Goal: Check status: Check status

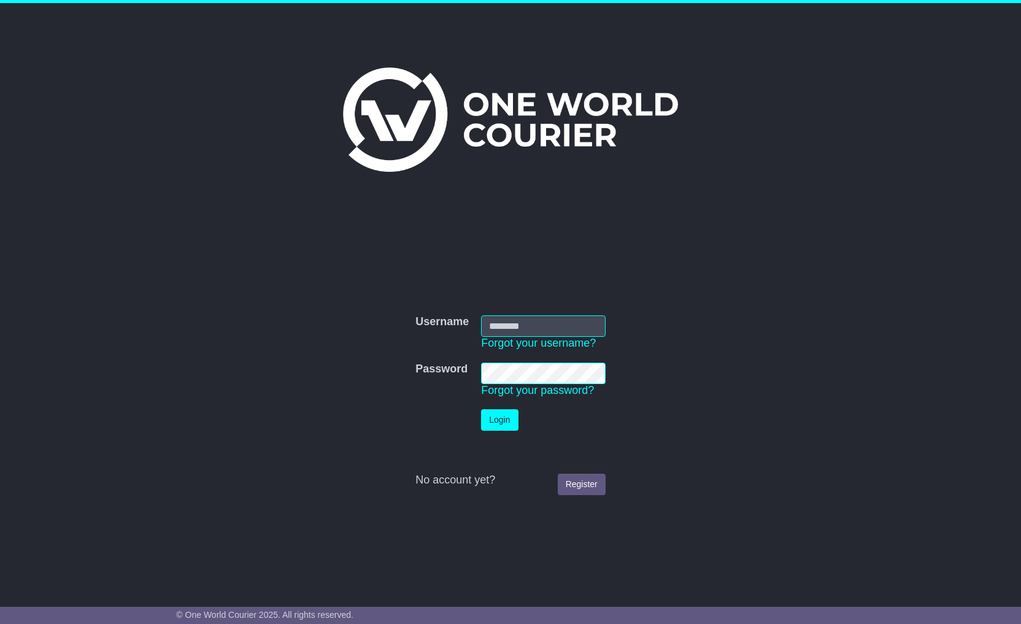
type input "**********"
click at [509, 420] on button "Login" at bounding box center [499, 419] width 37 height 21
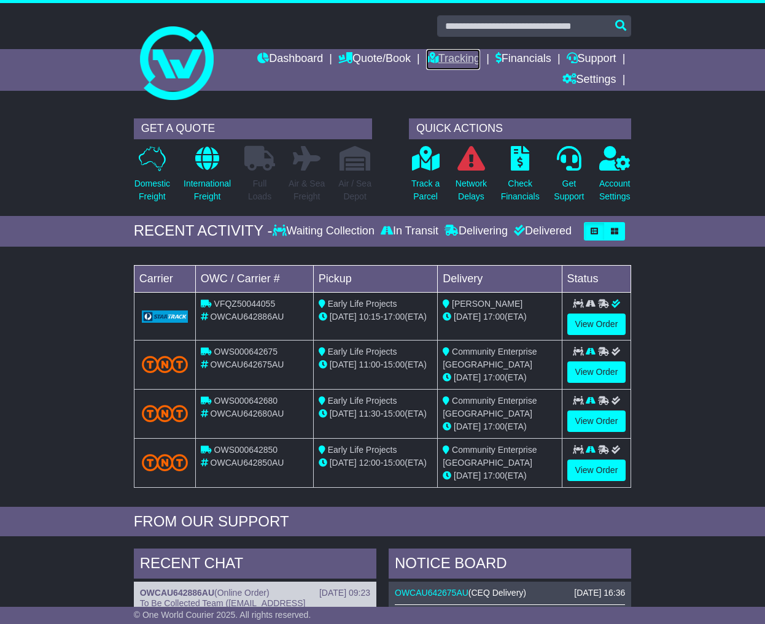
click at [454, 59] on link "Tracking" at bounding box center [453, 59] width 54 height 21
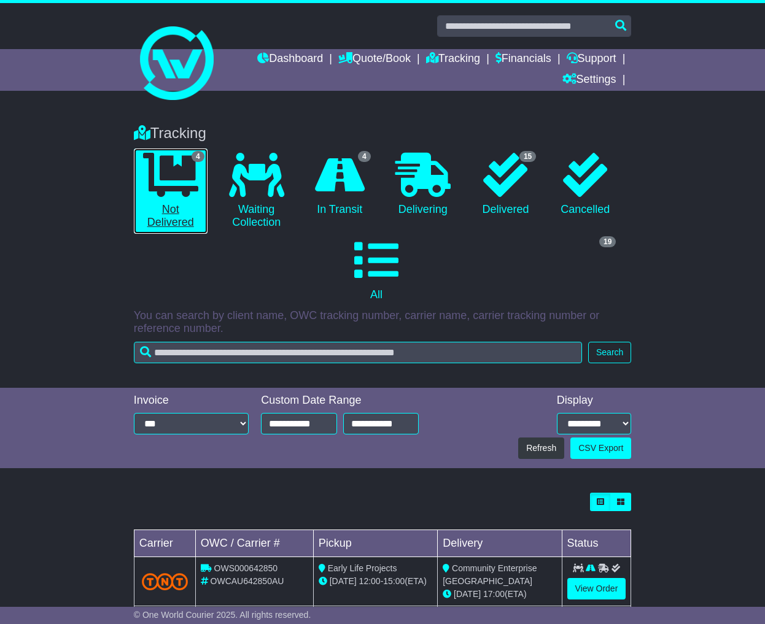
click at [177, 192] on icon at bounding box center [170, 175] width 55 height 44
click at [174, 217] on link "4 Not Delivered" at bounding box center [171, 191] width 74 height 85
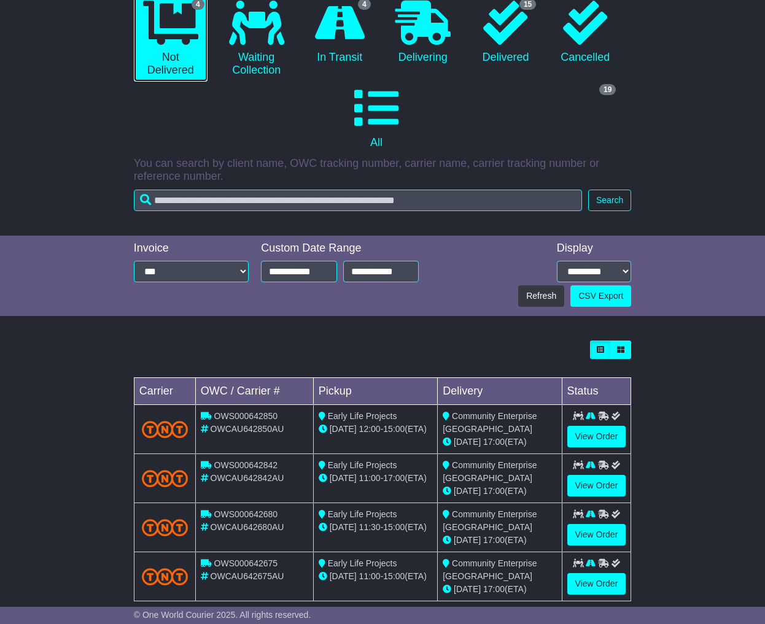
scroll to position [173, 0]
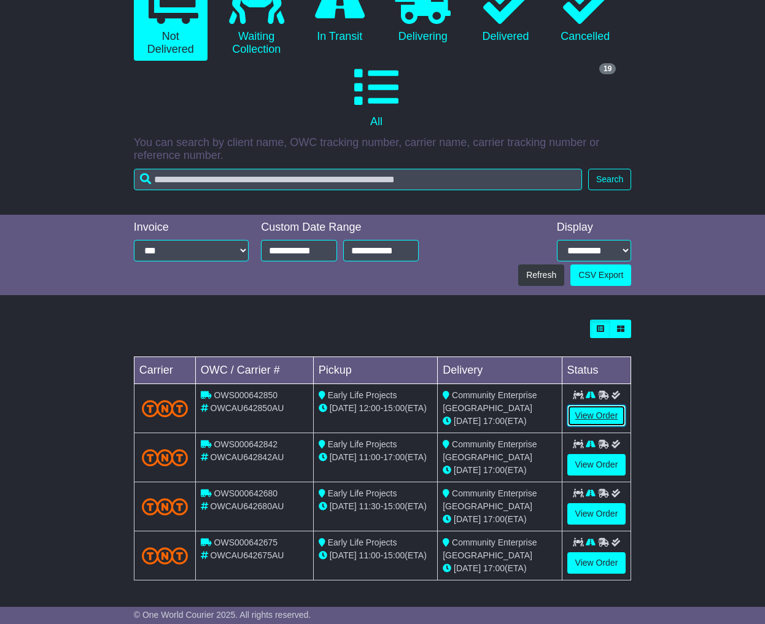
click at [603, 425] on link "View Order" at bounding box center [596, 415] width 59 height 21
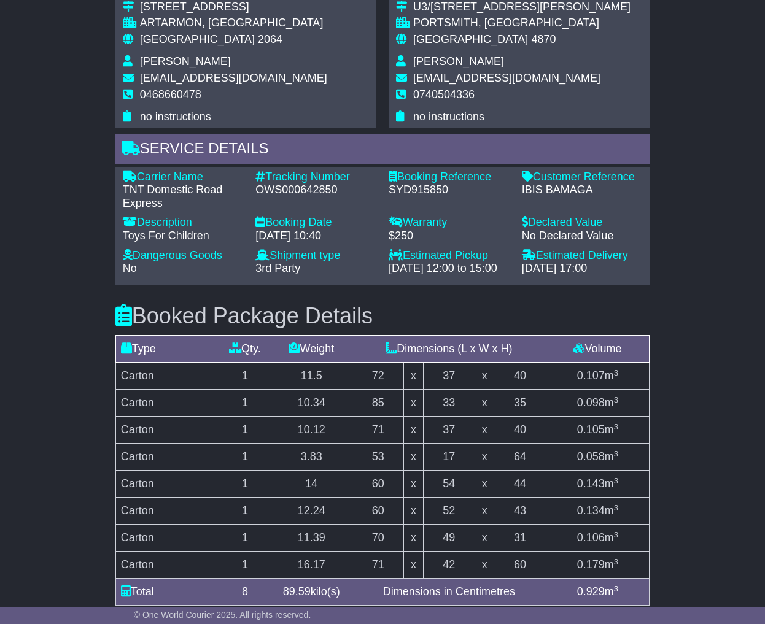
scroll to position [817, 0]
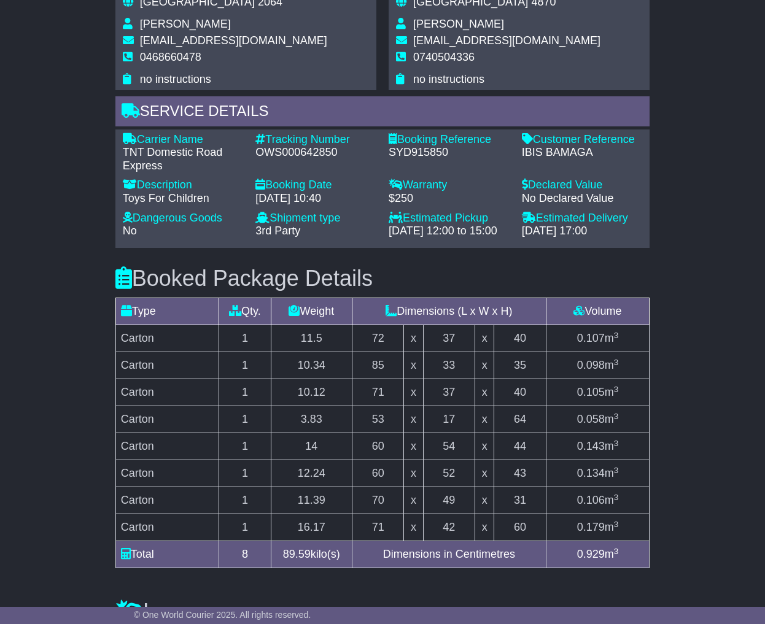
click at [157, 158] on div "Carrier Name - TNT Domestic Road Express Description - Toys For Children Tracki…" at bounding box center [383, 188] width 532 height 111
drag, startPoint x: 161, startPoint y: 152, endPoint x: 121, endPoint y: 141, distance: 42.0
click at [121, 141] on div "Carrier Name - TNT Domestic Road Express" at bounding box center [183, 153] width 133 height 40
copy div "TNT Domestic Road Express"
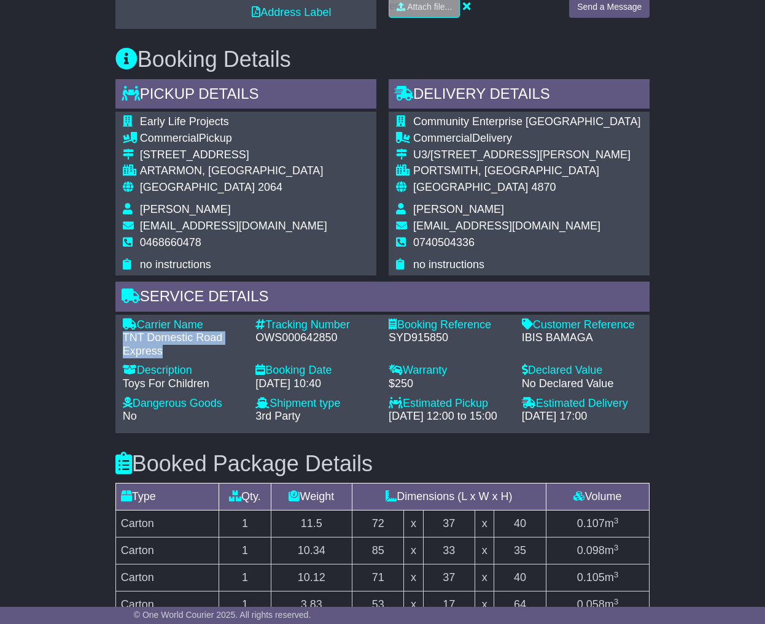
scroll to position [630, 0]
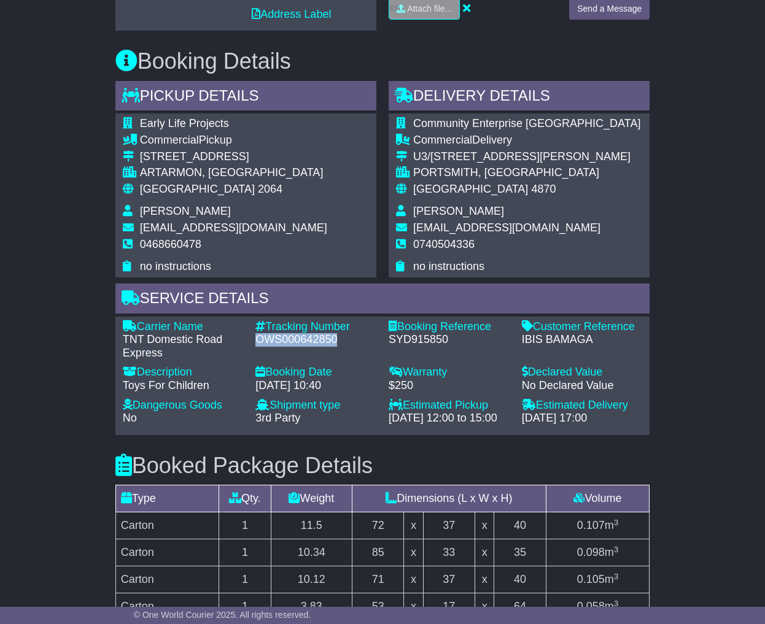
drag, startPoint x: 337, startPoint y: 324, endPoint x: 255, endPoint y: 326, distance: 81.7
click at [255, 333] on div "OWS000642850" at bounding box center [315, 340] width 121 height 14
copy div "OWS000642850"
drag, startPoint x: 582, startPoint y: 404, endPoint x: 523, endPoint y: 405, distance: 58.9
click at [523, 412] on div "12 Sep 2025 - 17:00" at bounding box center [582, 419] width 121 height 14
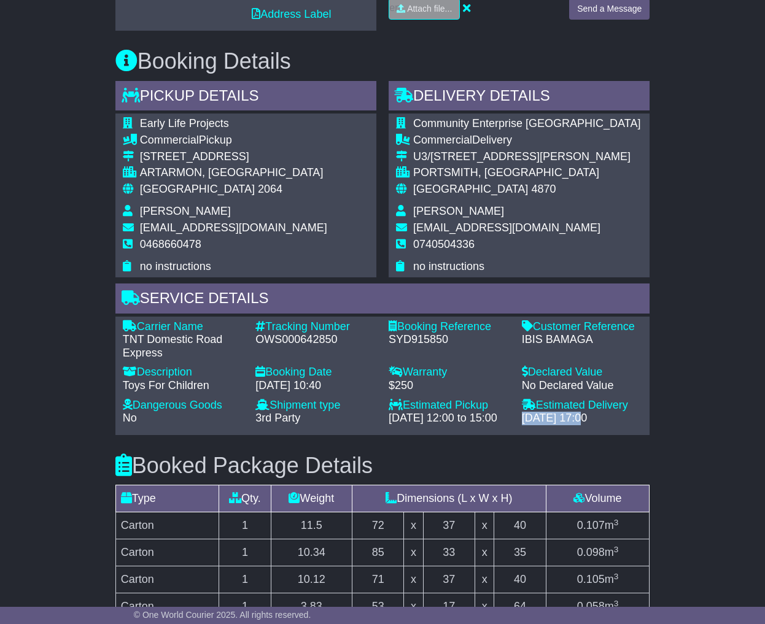
copy div "12 Sep 2025"
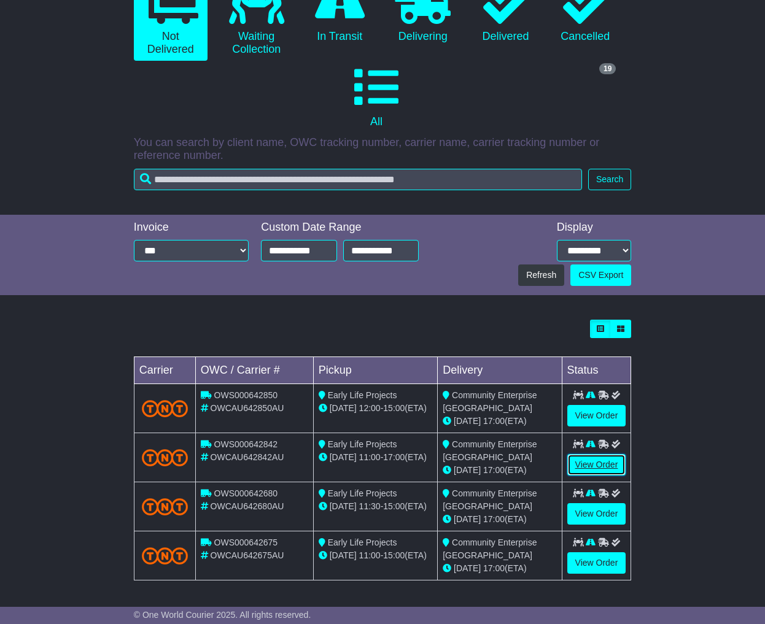
click at [597, 470] on link "View Order" at bounding box center [596, 464] width 59 height 21
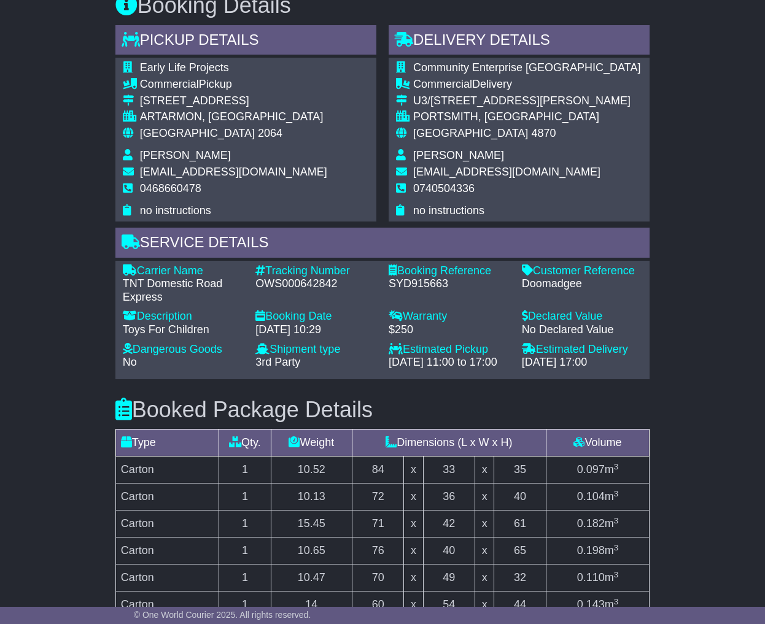
scroll to position [667, 0]
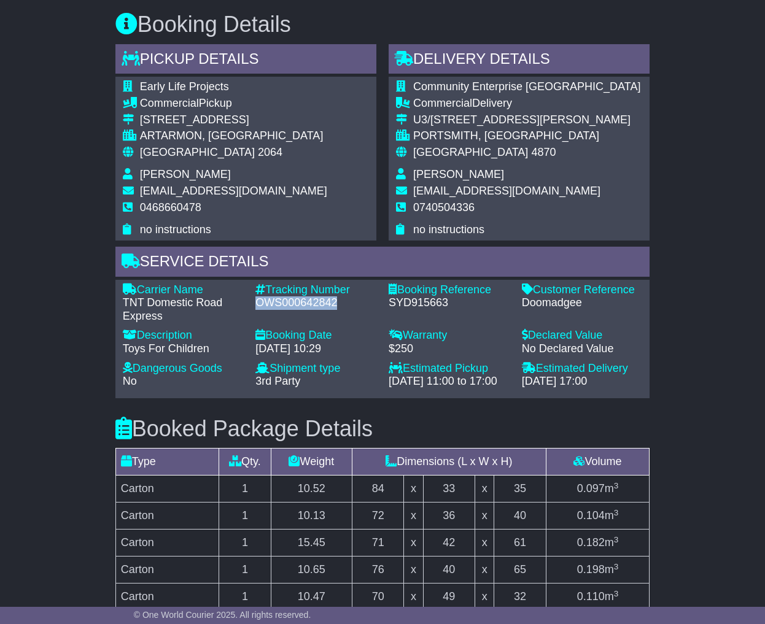
drag, startPoint x: 338, startPoint y: 289, endPoint x: 258, endPoint y: 292, distance: 79.8
click at [258, 296] on div "OWS000642842" at bounding box center [315, 303] width 121 height 14
copy div "OWS000642842"
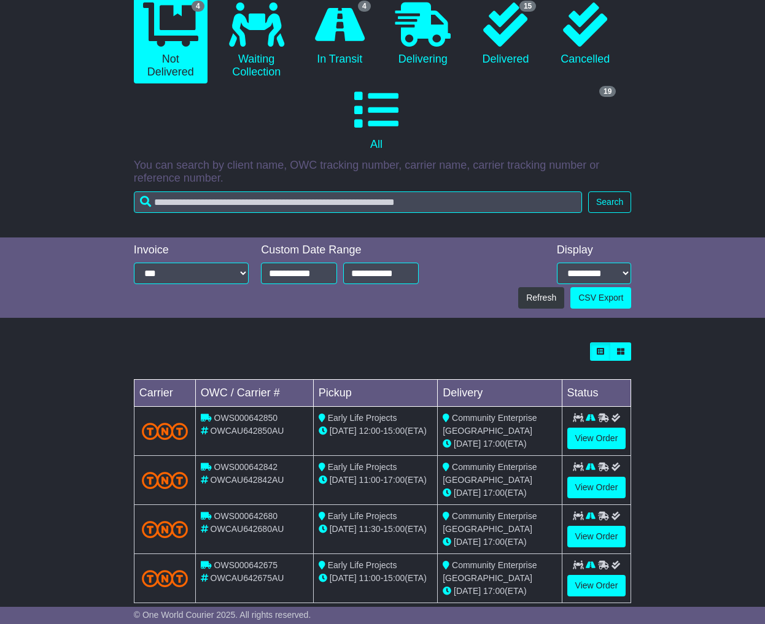
scroll to position [173, 0]
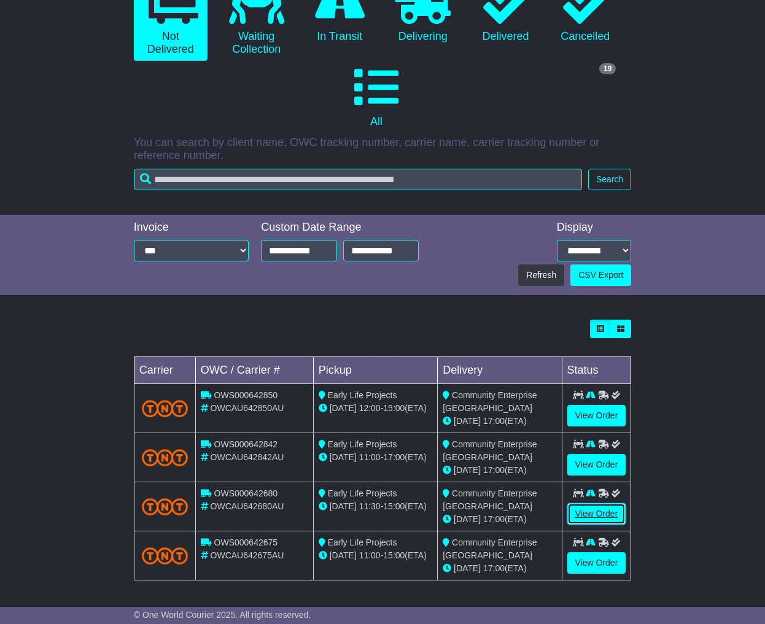
click at [604, 514] on link "View Order" at bounding box center [596, 513] width 59 height 21
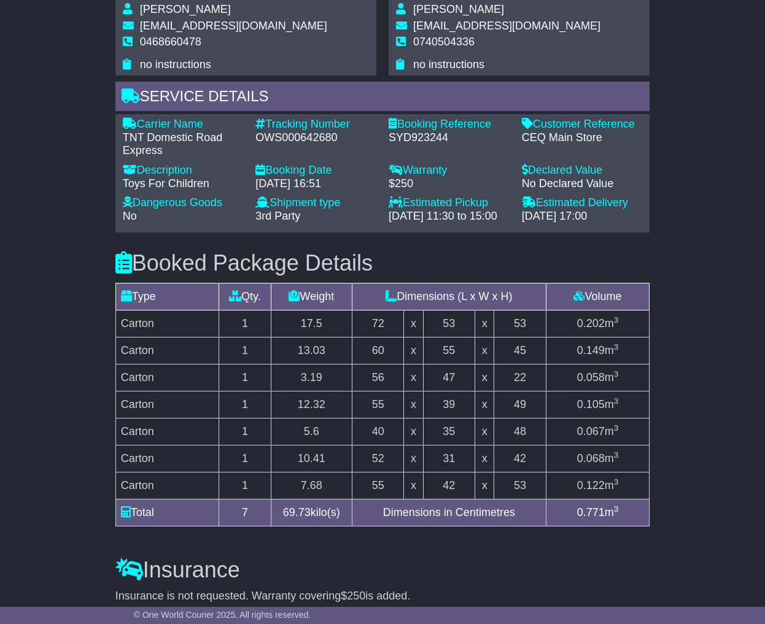
scroll to position [873, 0]
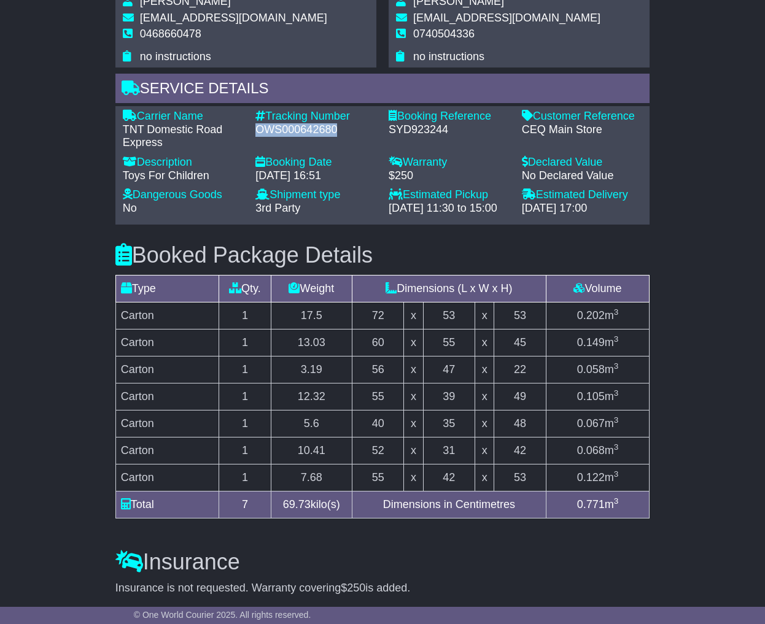
drag, startPoint x: 337, startPoint y: 130, endPoint x: 253, endPoint y: 133, distance: 83.5
click at [253, 133] on div "Tracking Number - OWS000642680" at bounding box center [315, 130] width 133 height 40
copy div "OWS000642680"
drag, startPoint x: 163, startPoint y: 142, endPoint x: 118, endPoint y: 135, distance: 44.8
click at [118, 135] on div "Carrier Name - TNT Domestic Road Express" at bounding box center [183, 130] width 133 height 40
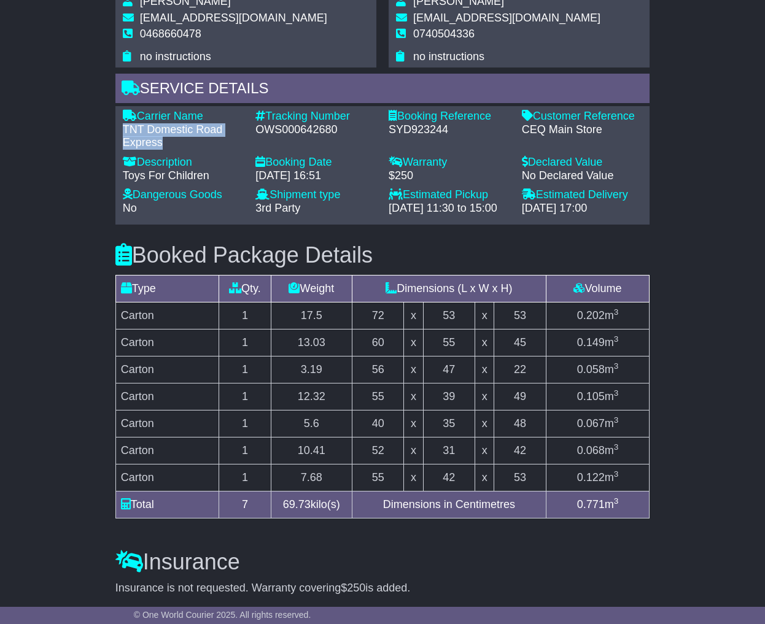
copy div "TNT Domestic Road Express"
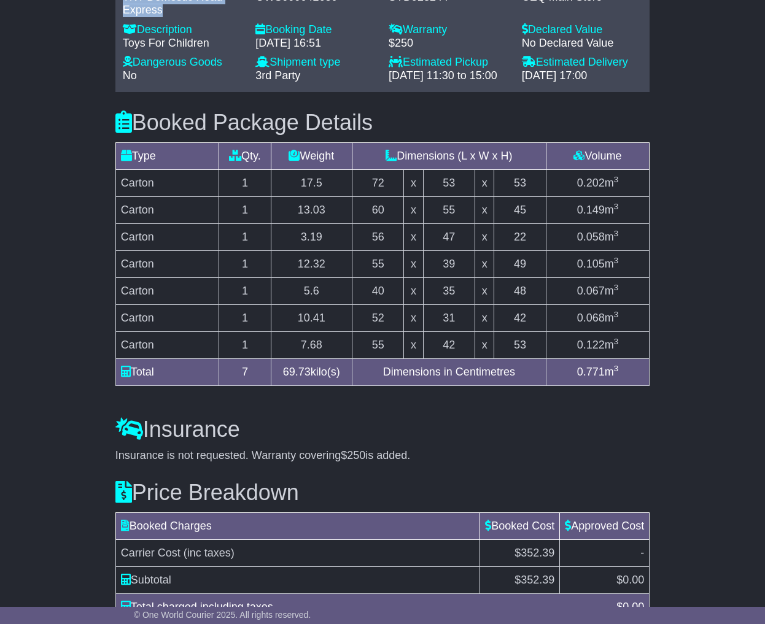
scroll to position [978, 0]
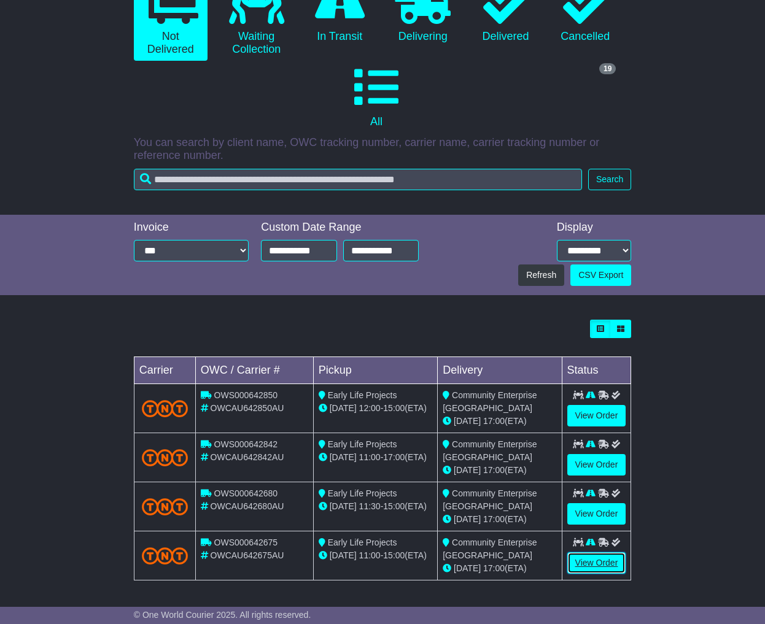
click at [596, 567] on link "View Order" at bounding box center [596, 562] width 59 height 21
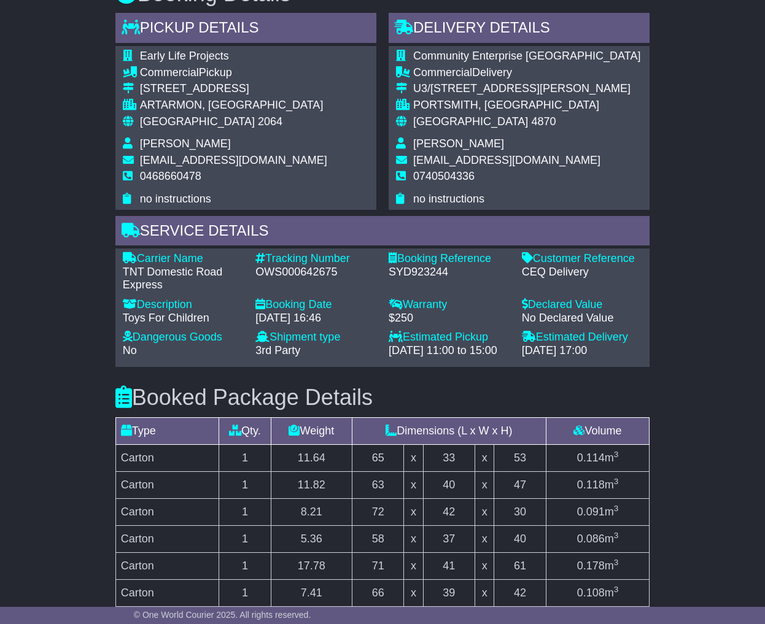
scroll to position [705, 0]
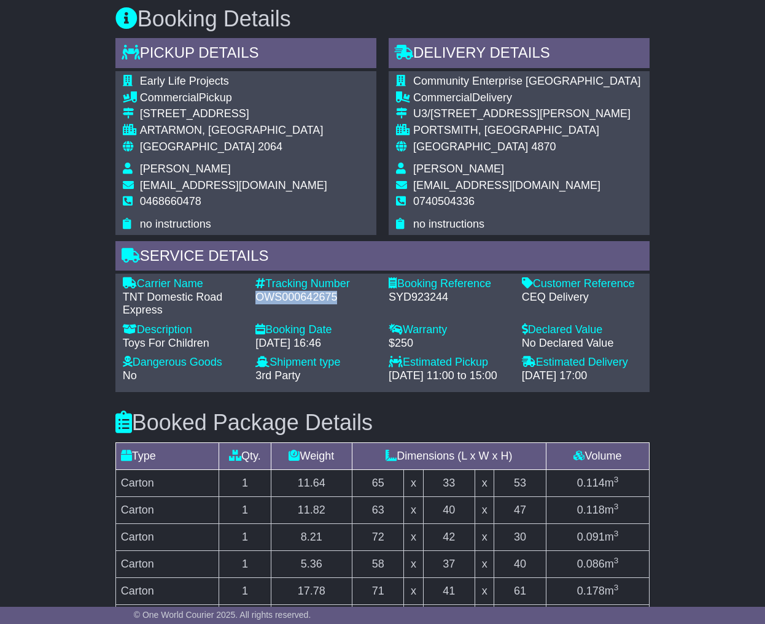
drag, startPoint x: 333, startPoint y: 298, endPoint x: 258, endPoint y: 296, distance: 74.3
click at [258, 296] on div "OWS000642675" at bounding box center [315, 298] width 121 height 14
copy div "OWS000642675"
drag, startPoint x: 136, startPoint y: 302, endPoint x: 115, endPoint y: 296, distance: 21.6
click at [118, 298] on div "Carrier Name - TNT Domestic Road Express" at bounding box center [183, 297] width 133 height 40
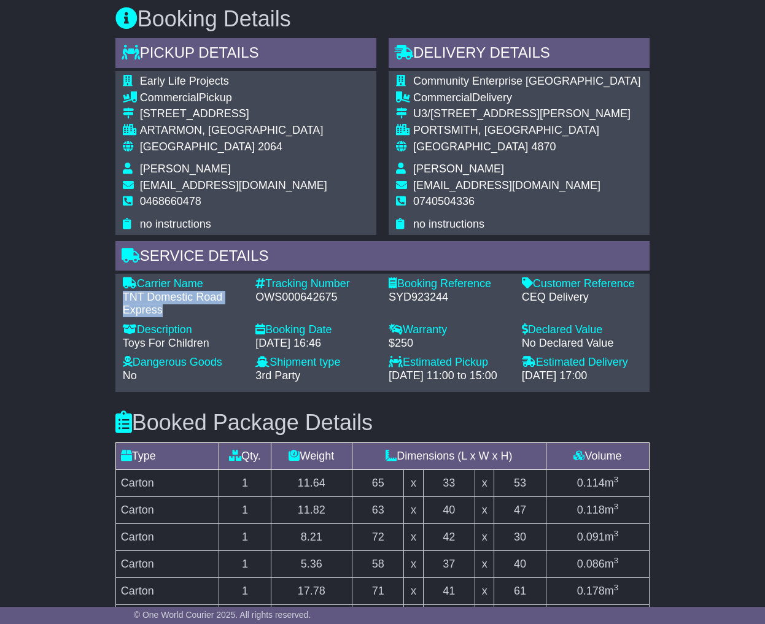
copy div "TNT Domestic Road Express"
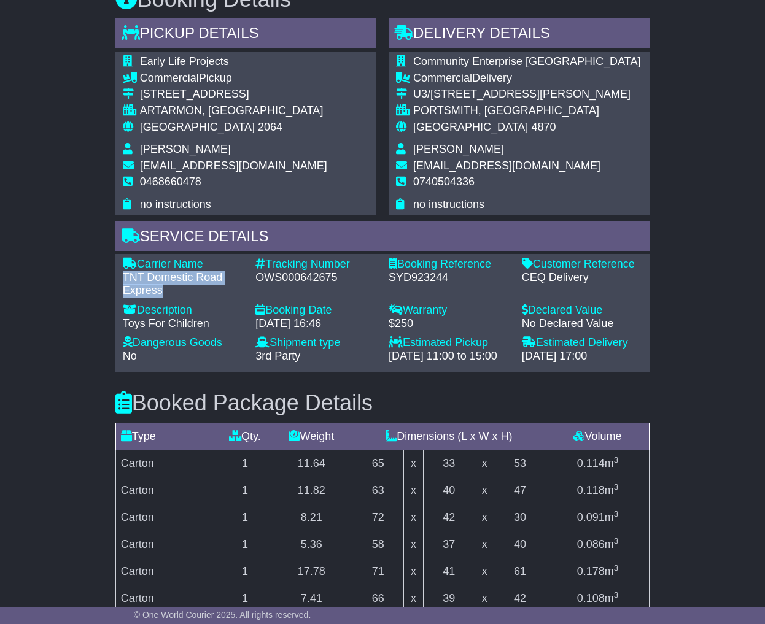
scroll to position [728, 0]
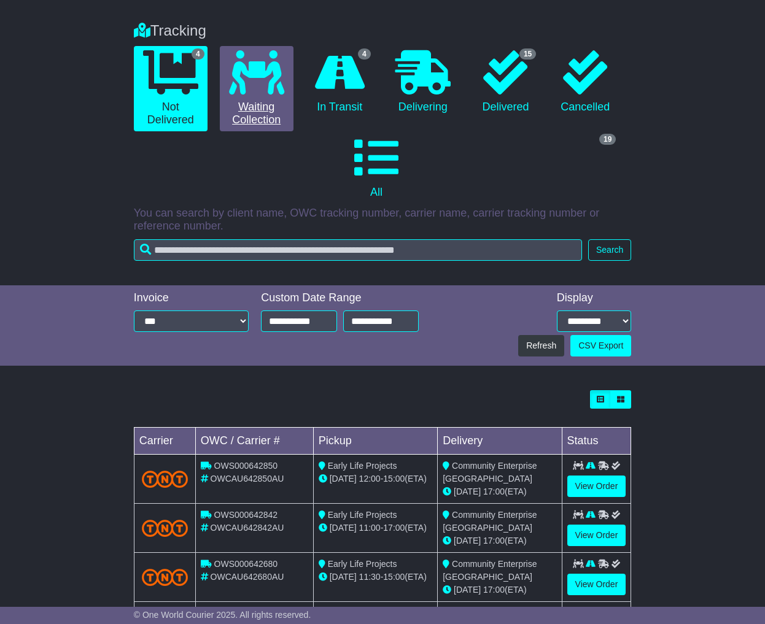
scroll to position [74, 0]
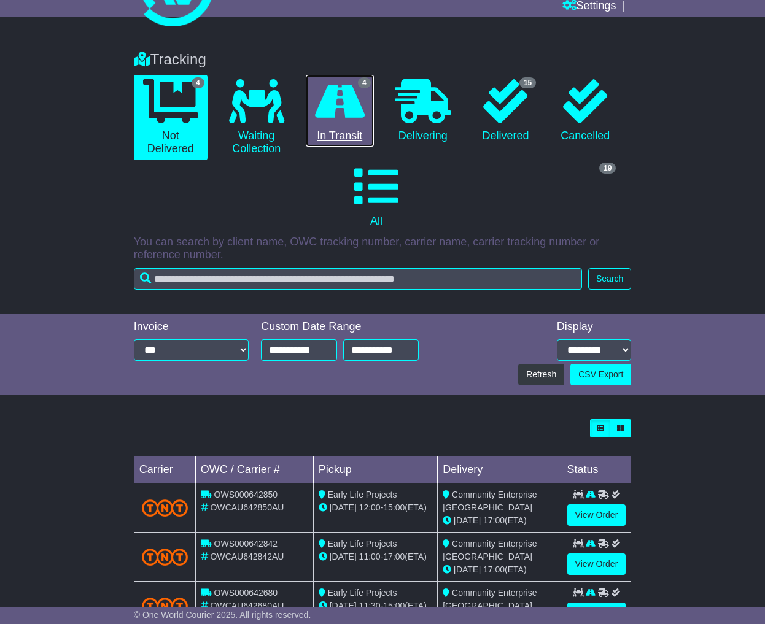
click at [324, 123] on link "4 In Transit" at bounding box center [340, 111] width 68 height 72
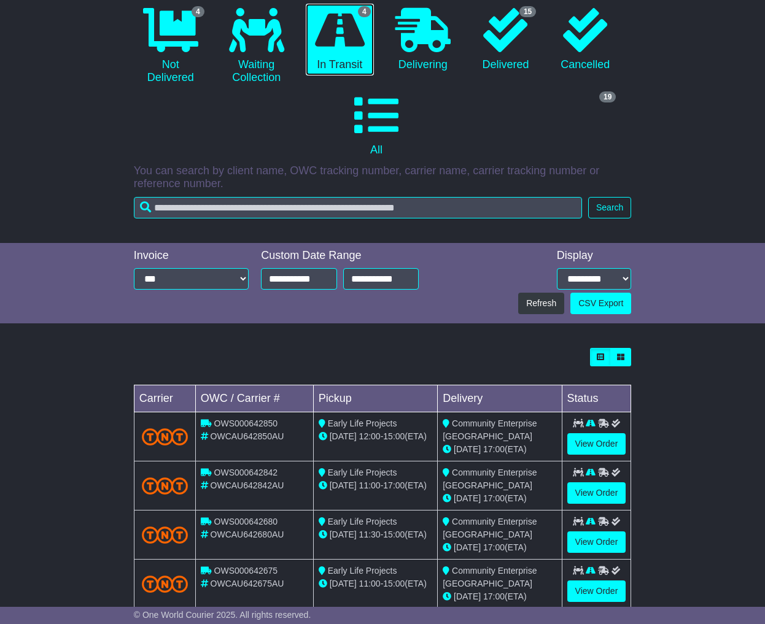
scroll to position [173, 0]
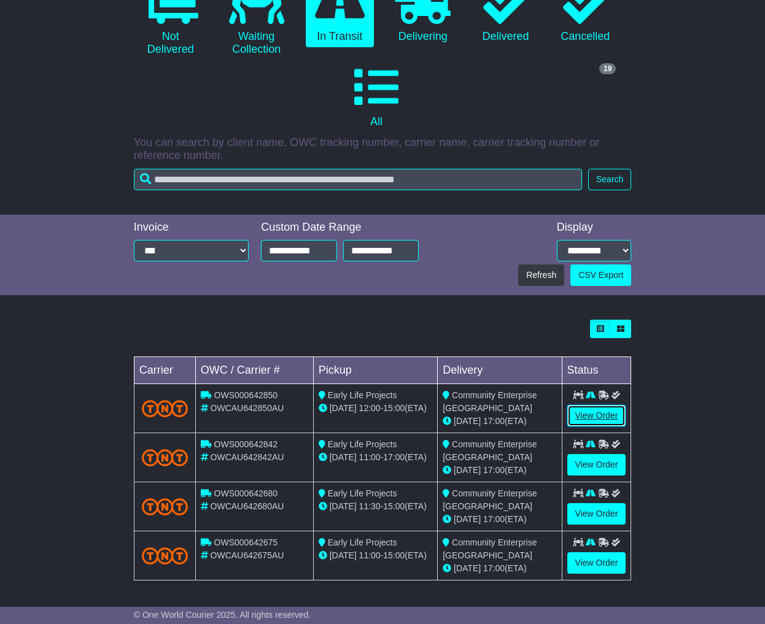
click at [589, 414] on link "View Order" at bounding box center [596, 415] width 59 height 21
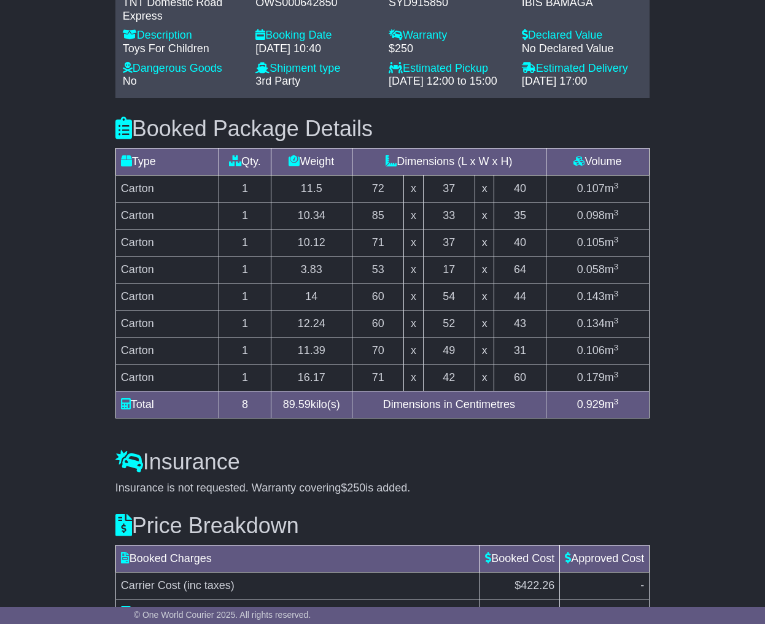
scroll to position [994, 0]
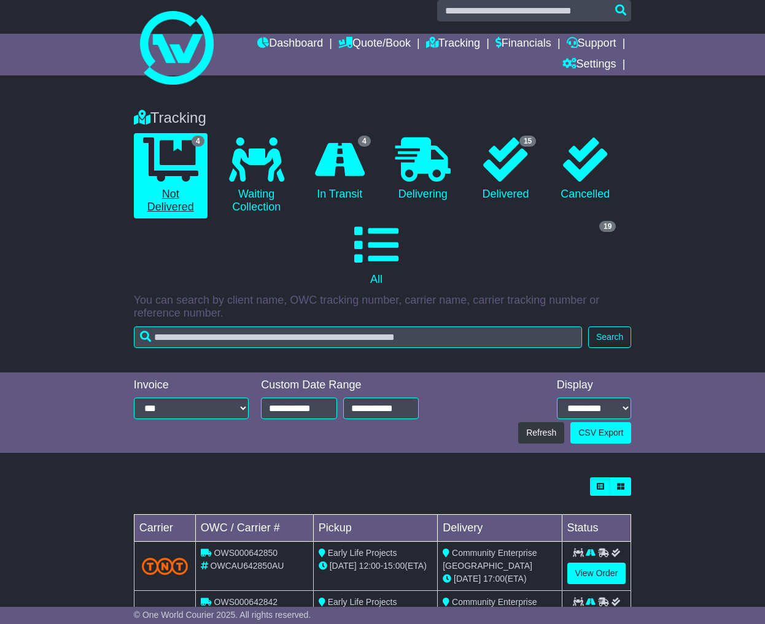
scroll to position [15, 0]
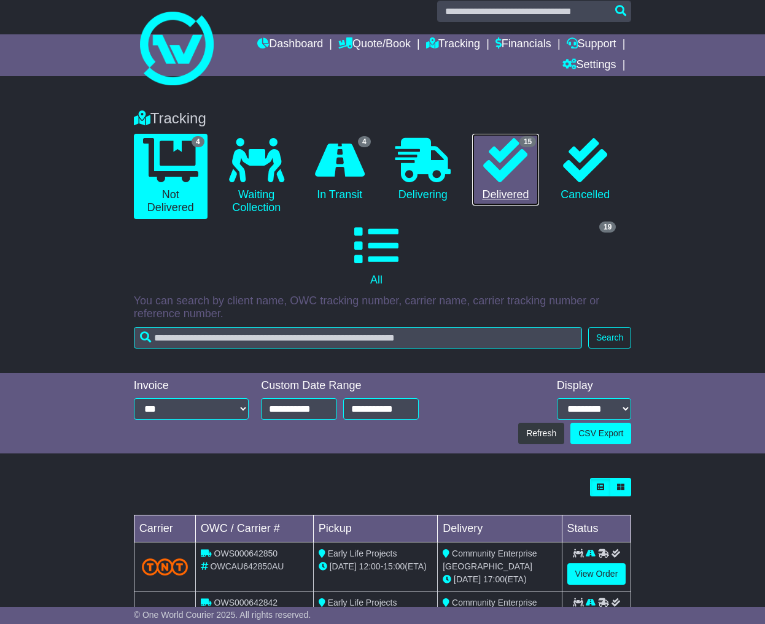
click at [495, 177] on icon at bounding box center [505, 160] width 44 height 44
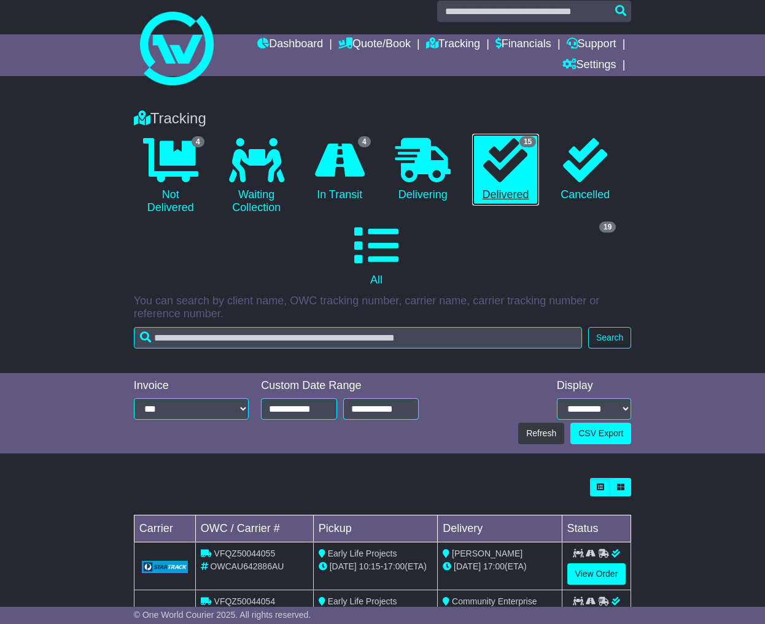
click at [496, 198] on link "15 Delivered" at bounding box center [506, 170] width 68 height 72
click at [503, 163] on icon at bounding box center [505, 160] width 44 height 44
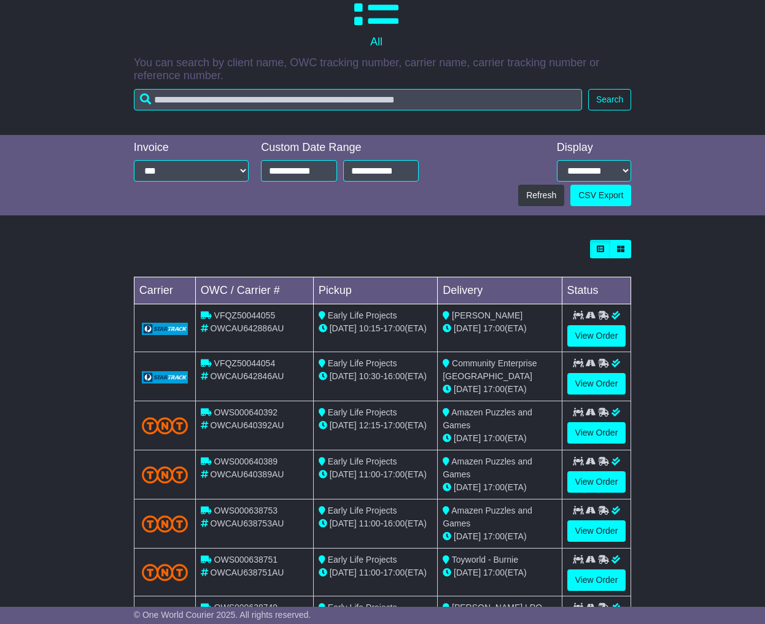
scroll to position [275, 0]
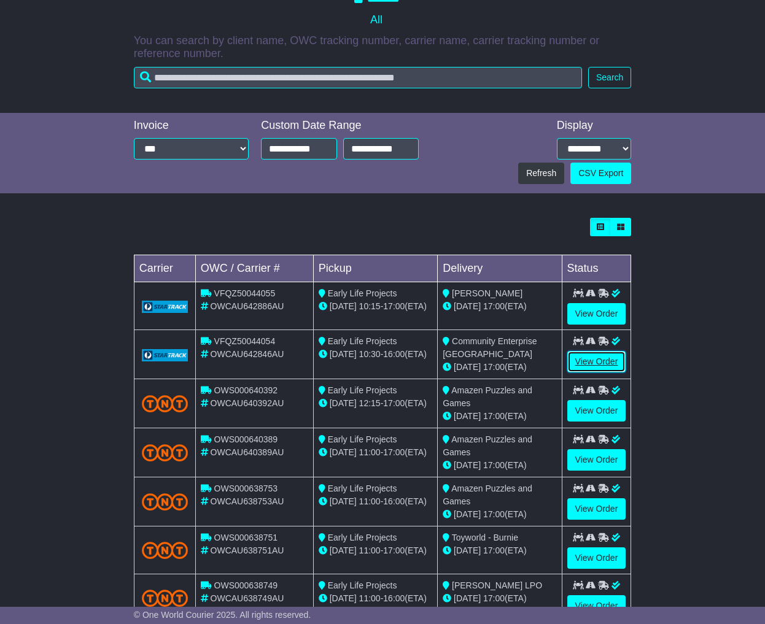
click at [588, 363] on link "View Order" at bounding box center [596, 361] width 59 height 21
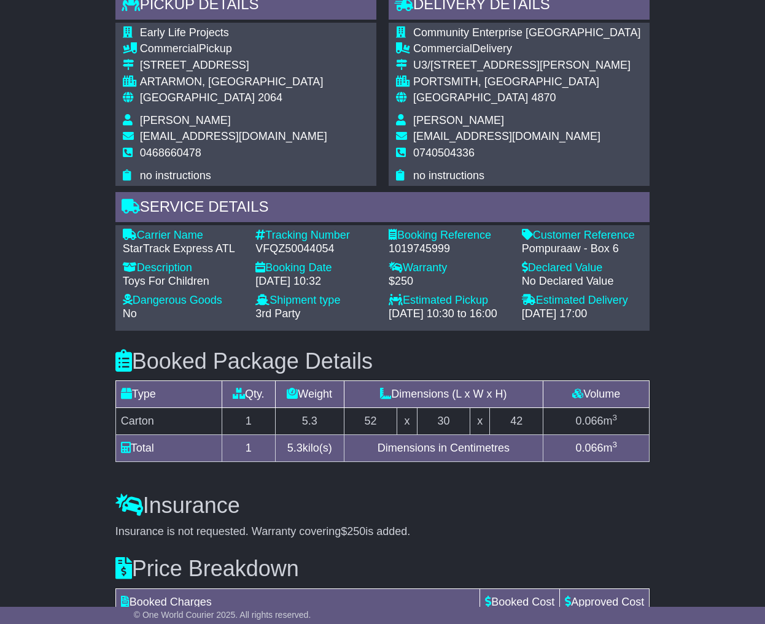
scroll to position [714, 0]
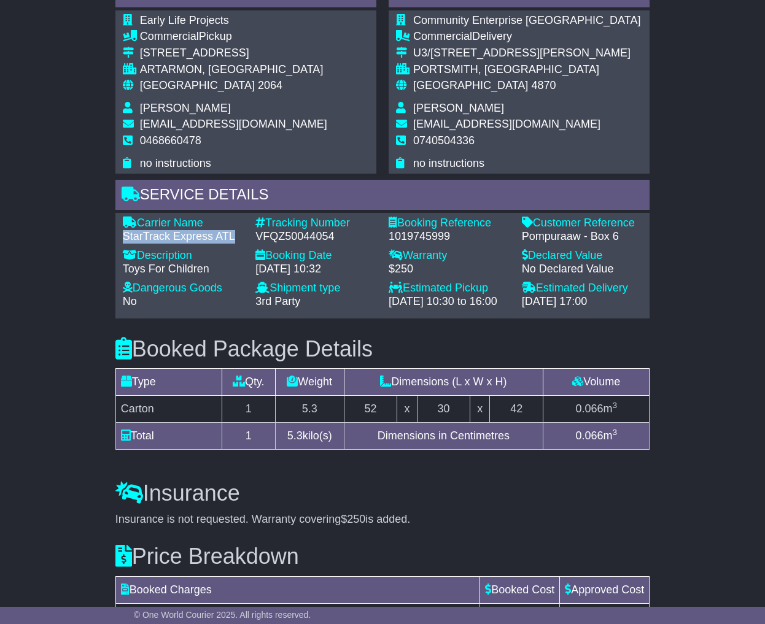
drag, startPoint x: 225, startPoint y: 222, endPoint x: 122, endPoint y: 227, distance: 102.6
click at [123, 230] on div "StarTrack Express ATL" at bounding box center [183, 237] width 121 height 14
copy div "StarTrack Express ATL"
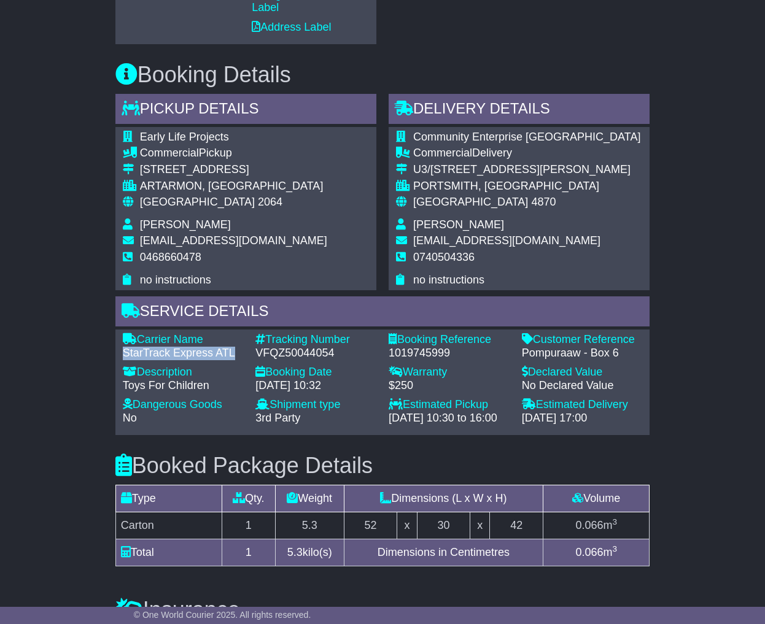
scroll to position [566, 0]
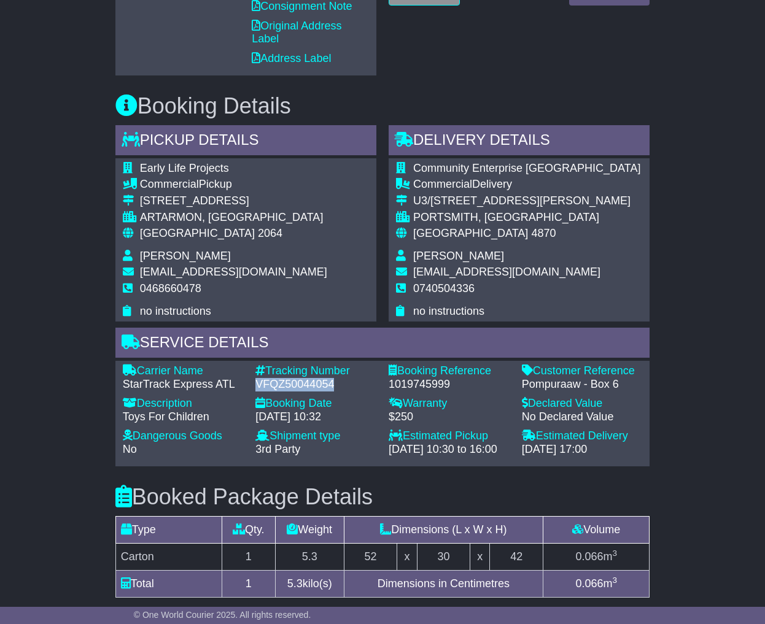
drag, startPoint x: 338, startPoint y: 373, endPoint x: 256, endPoint y: 372, distance: 82.2
click at [256, 378] on div "VFQZ50044054" at bounding box center [315, 385] width 121 height 14
copy div "VFQZ50044054"
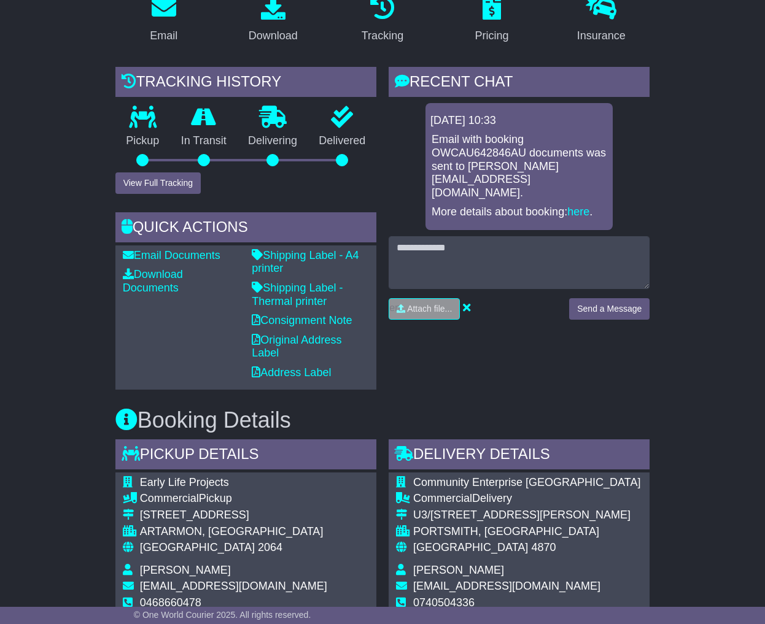
scroll to position [249, 0]
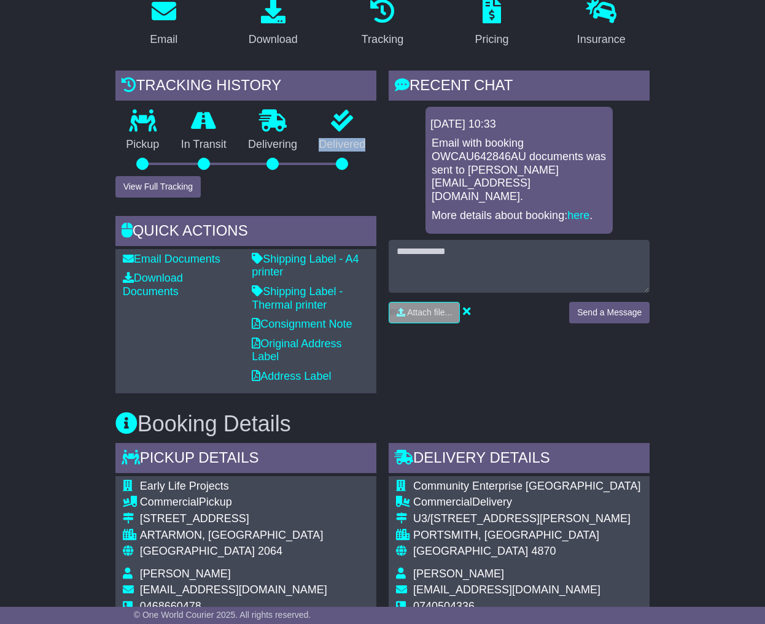
drag, startPoint x: 366, startPoint y: 150, endPoint x: 314, endPoint y: 147, distance: 52.9
click at [314, 147] on p "Delivered" at bounding box center [342, 145] width 68 height 14
copy p "Delivered"
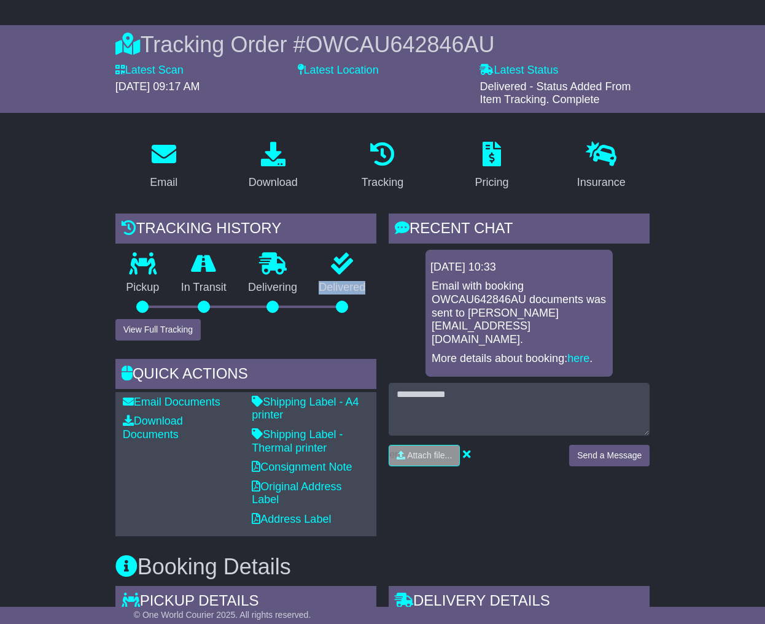
scroll to position [77, 0]
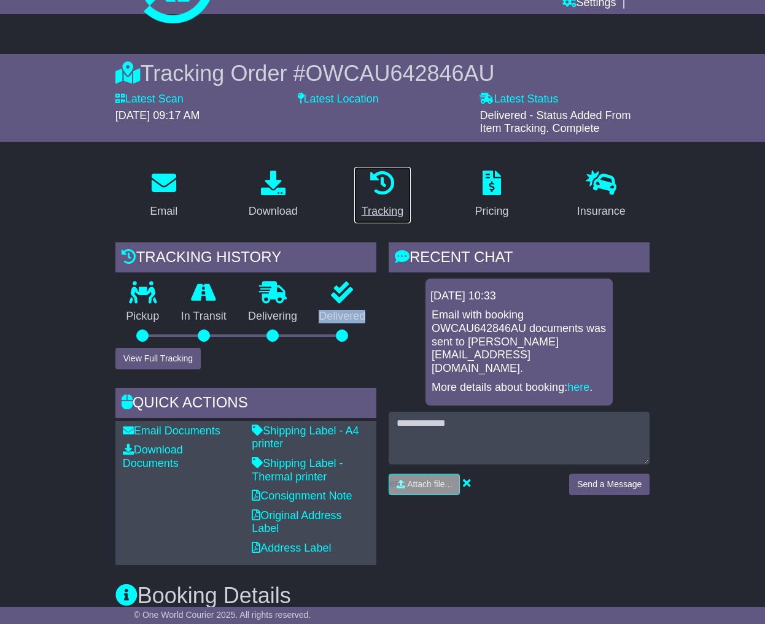
click at [386, 210] on div "Tracking" at bounding box center [382, 211] width 42 height 17
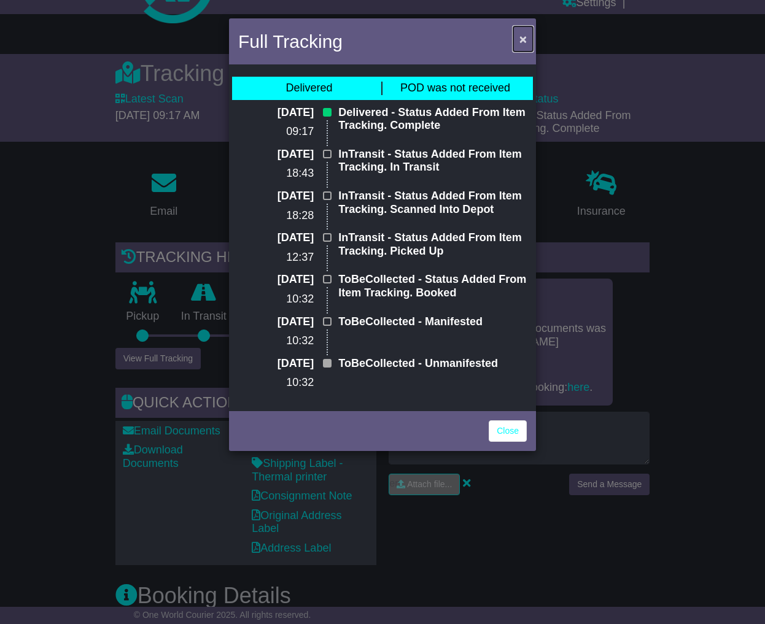
click at [517, 41] on button "×" at bounding box center [523, 38] width 20 height 25
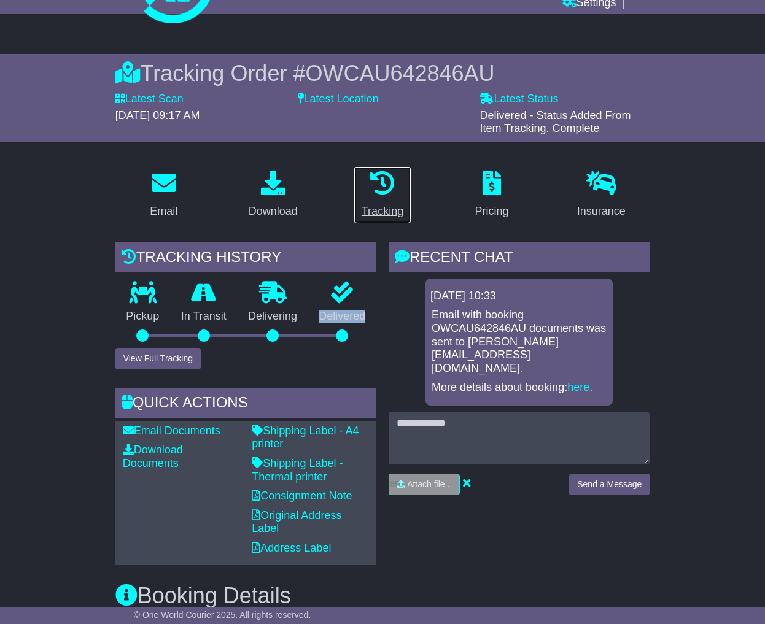
scroll to position [0, 0]
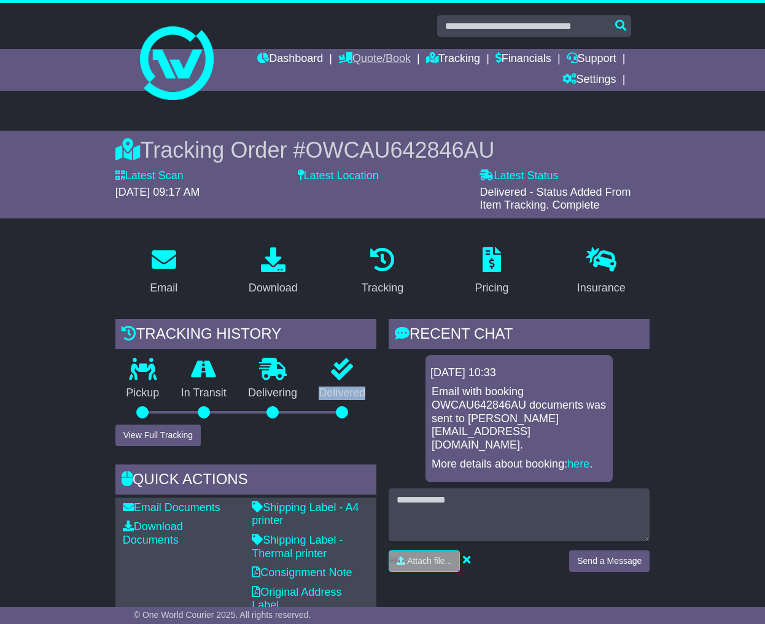
click at [368, 62] on link "Quote/Book" at bounding box center [374, 59] width 72 height 21
click at [444, 61] on link "Tracking" at bounding box center [453, 59] width 54 height 21
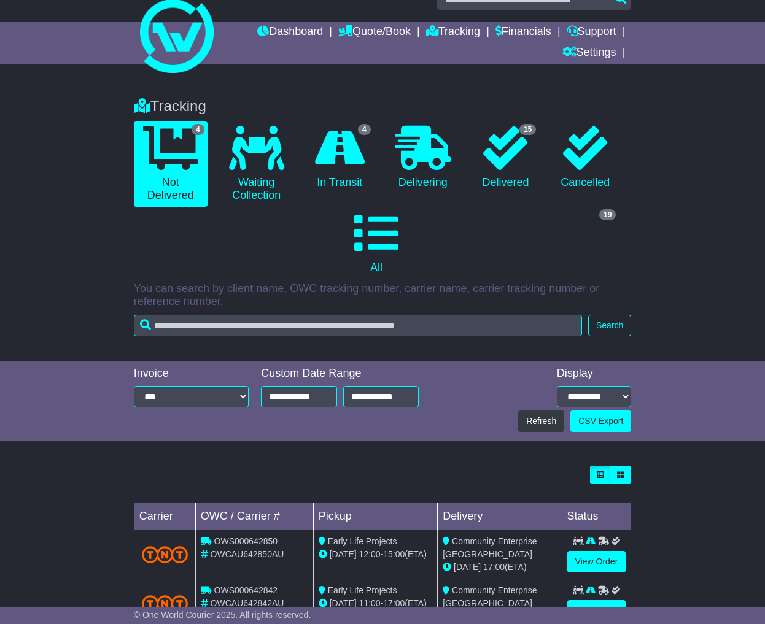
scroll to position [29, 0]
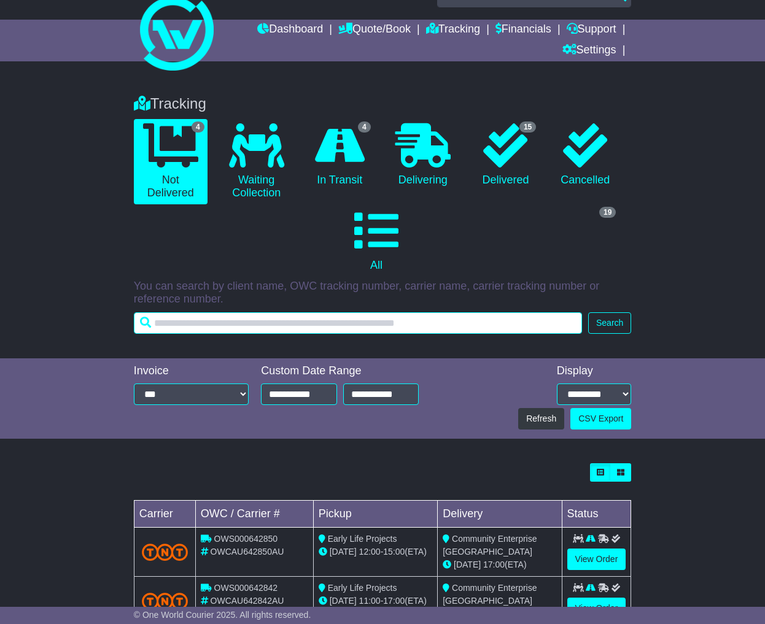
click at [218, 322] on input "text" at bounding box center [358, 322] width 448 height 21
paste input "**********"
type input "**********"
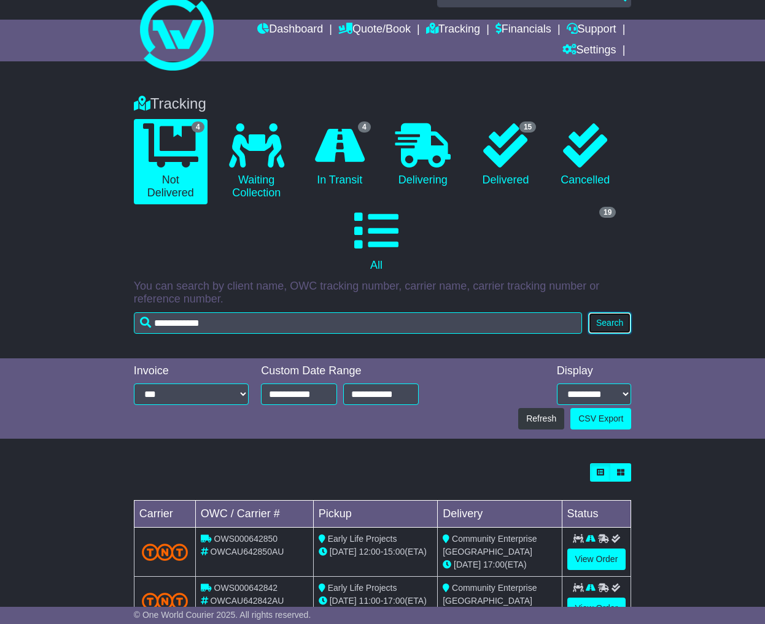
click at [606, 324] on button "Search" at bounding box center [609, 322] width 43 height 21
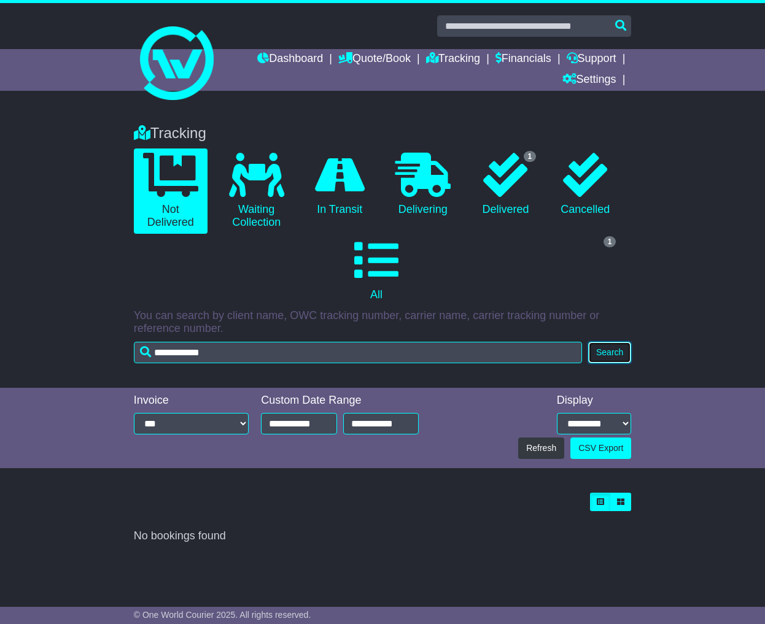
scroll to position [0, 0]
